Goal: Check status: Check status

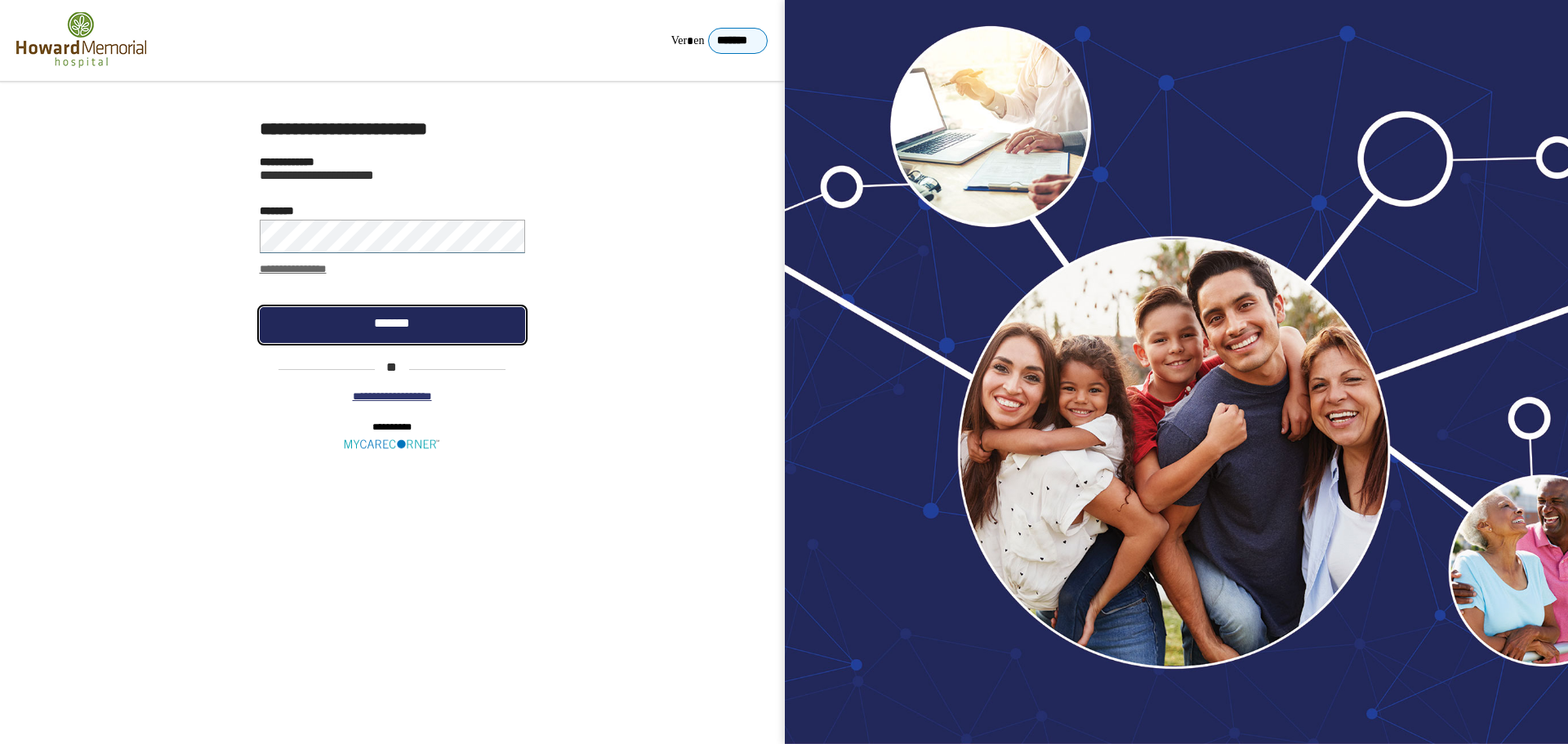
click at [342, 324] on link "*******" at bounding box center [392, 325] width 266 height 36
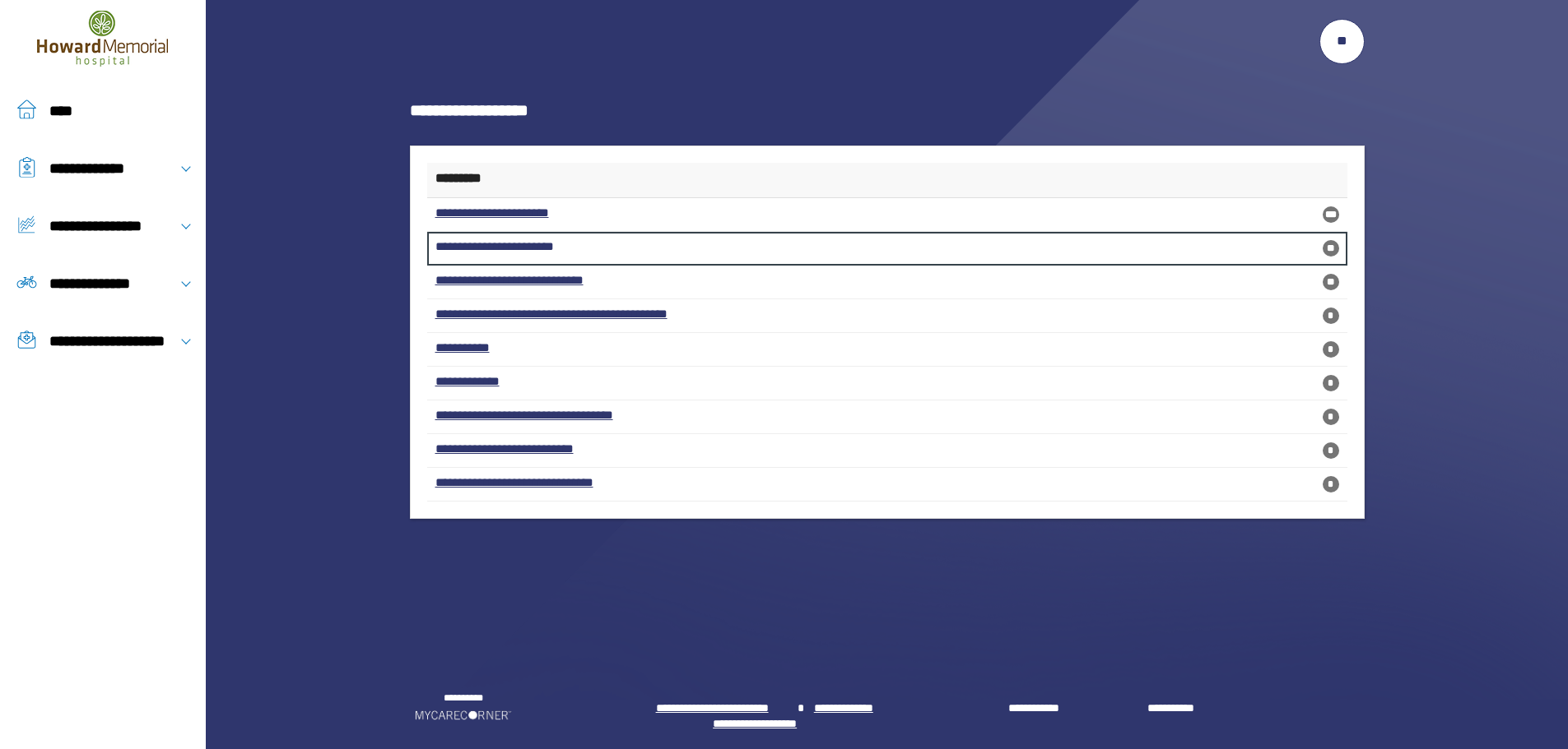
click at [504, 246] on link "**********" at bounding box center [887, 249] width 920 height 34
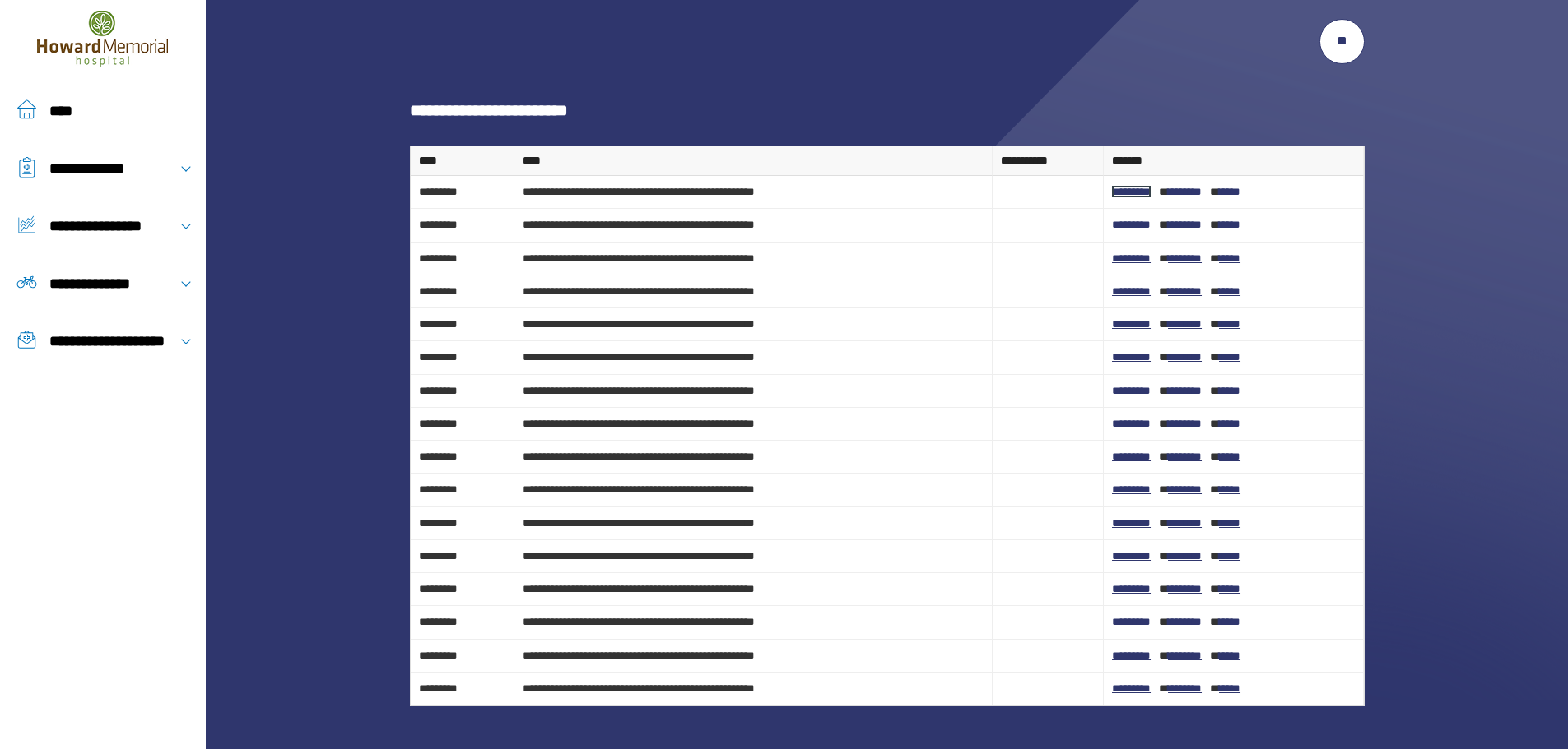
click at [1140, 195] on link "*********" at bounding box center [1131, 192] width 39 height 11
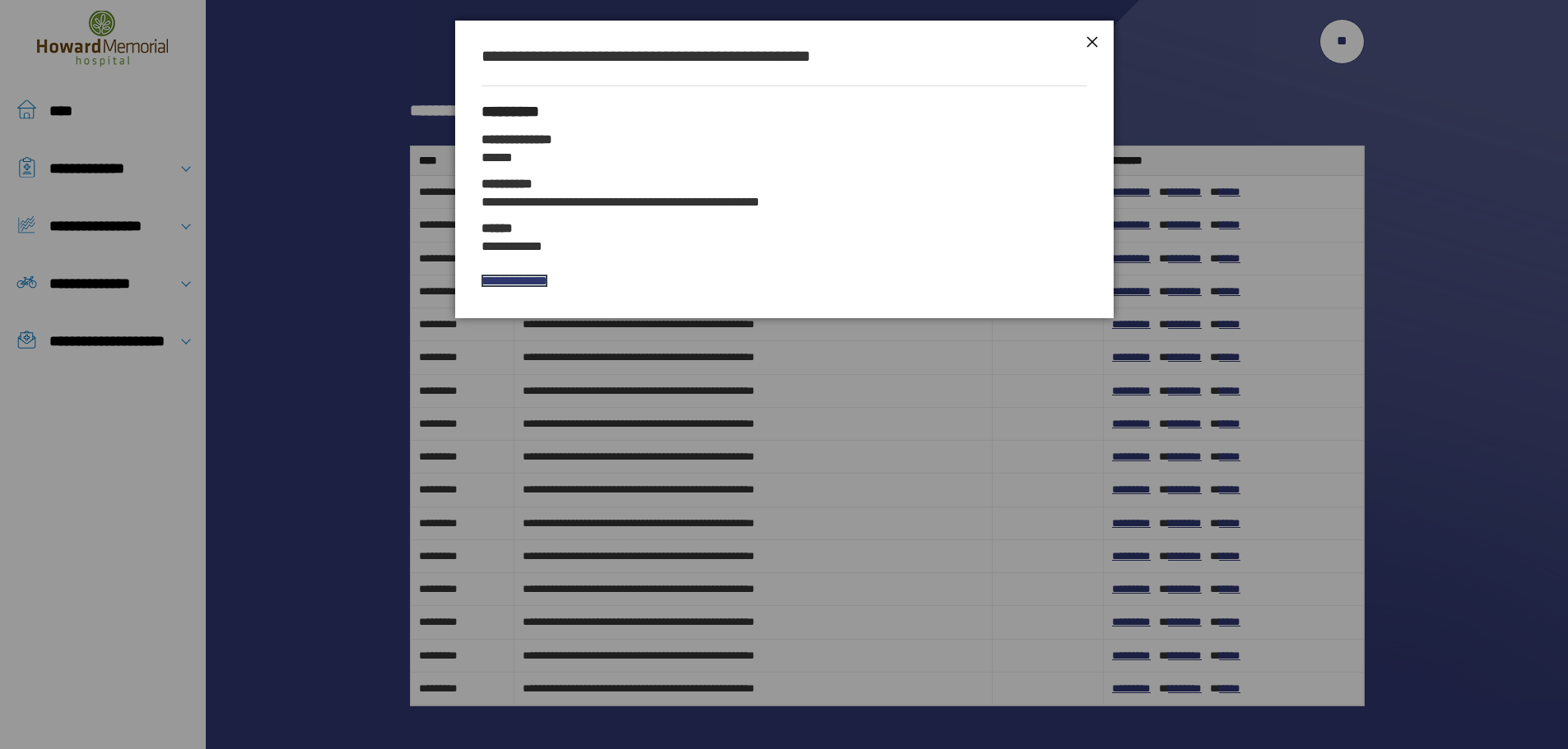
click at [537, 279] on link "**********" at bounding box center [515, 280] width 66 height 12
